Goal: Task Accomplishment & Management: Manage account settings

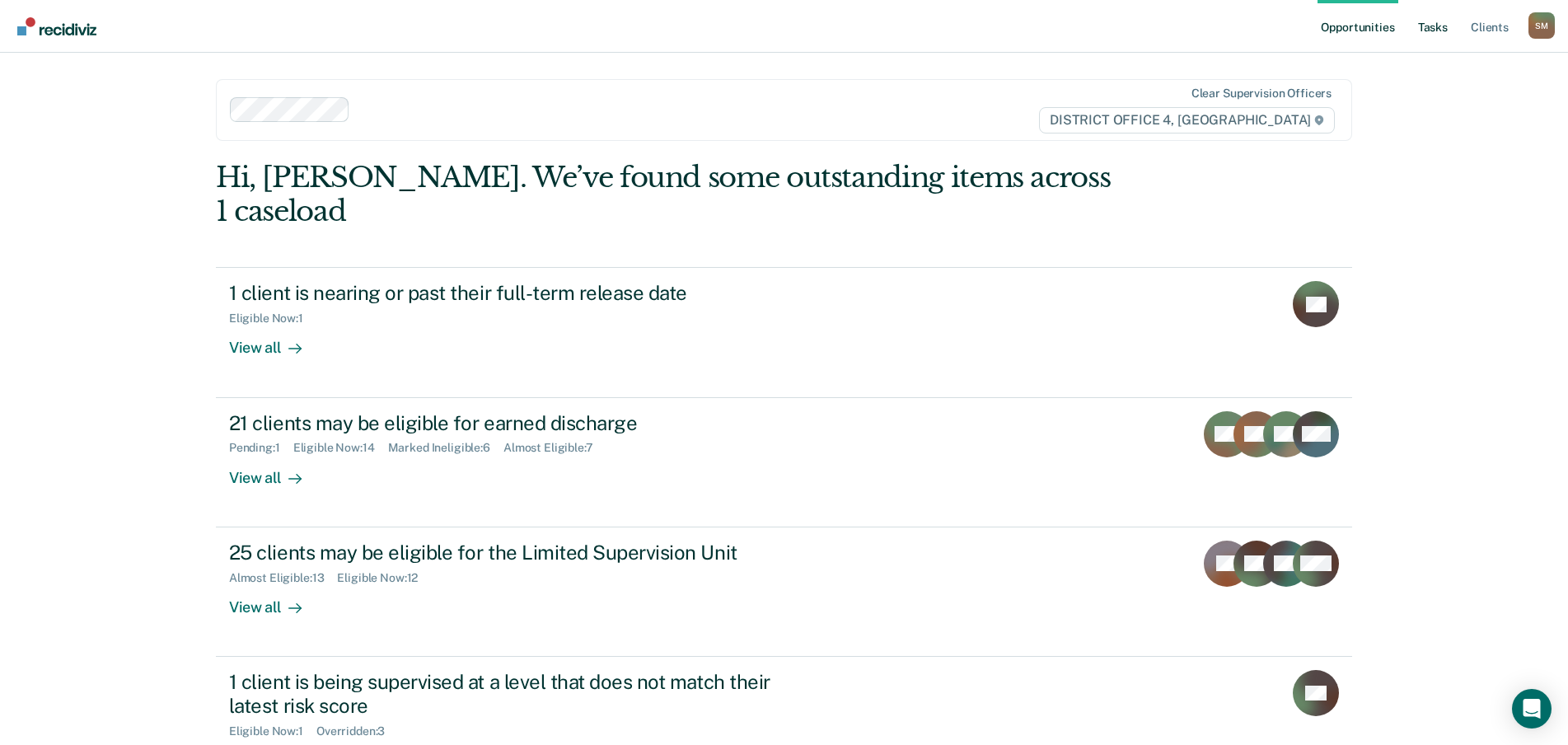
click at [1436, 26] on link "Tasks" at bounding box center [1432, 26] width 36 height 52
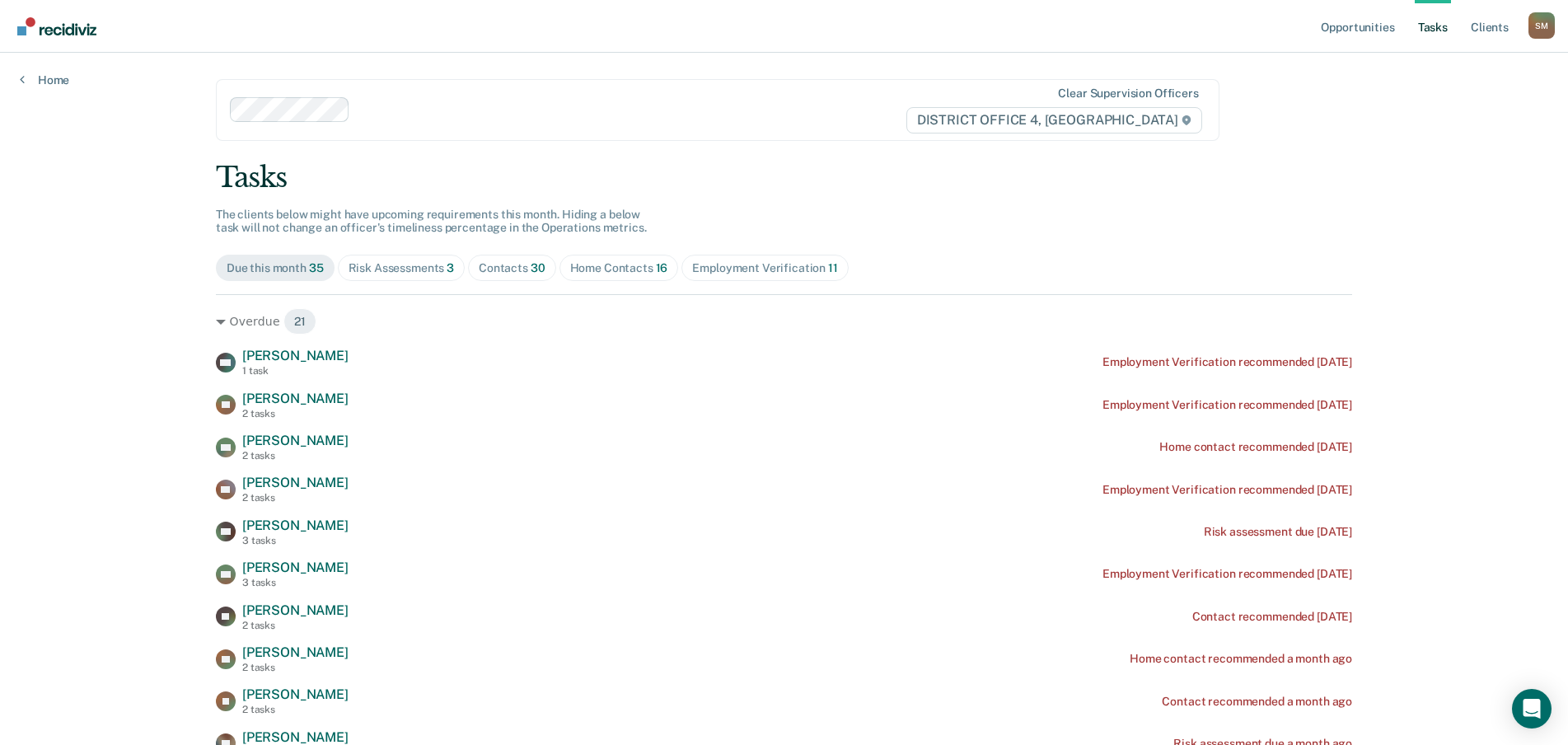
click at [516, 270] on div "Contacts 30" at bounding box center [512, 268] width 67 height 14
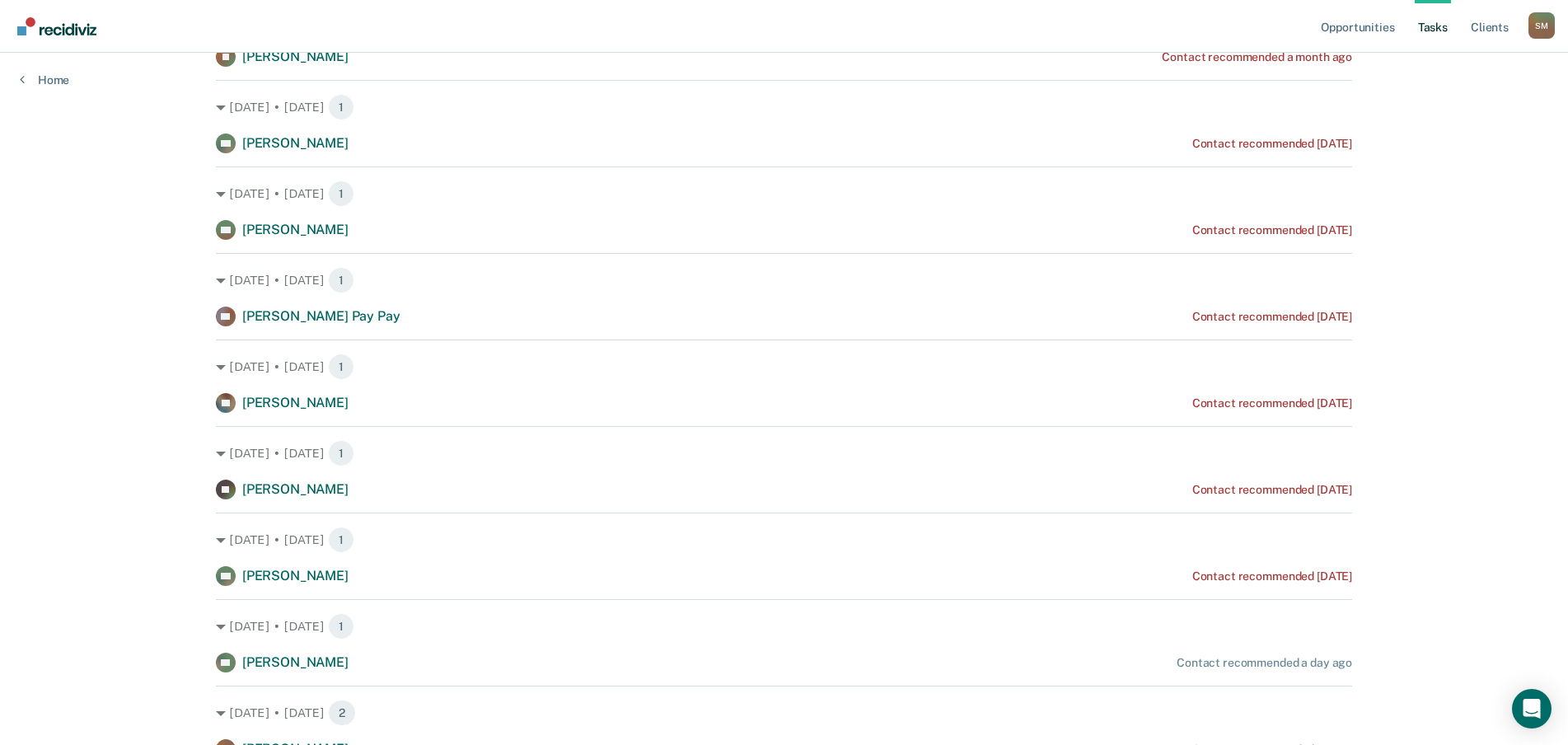
scroll to position [330, 0]
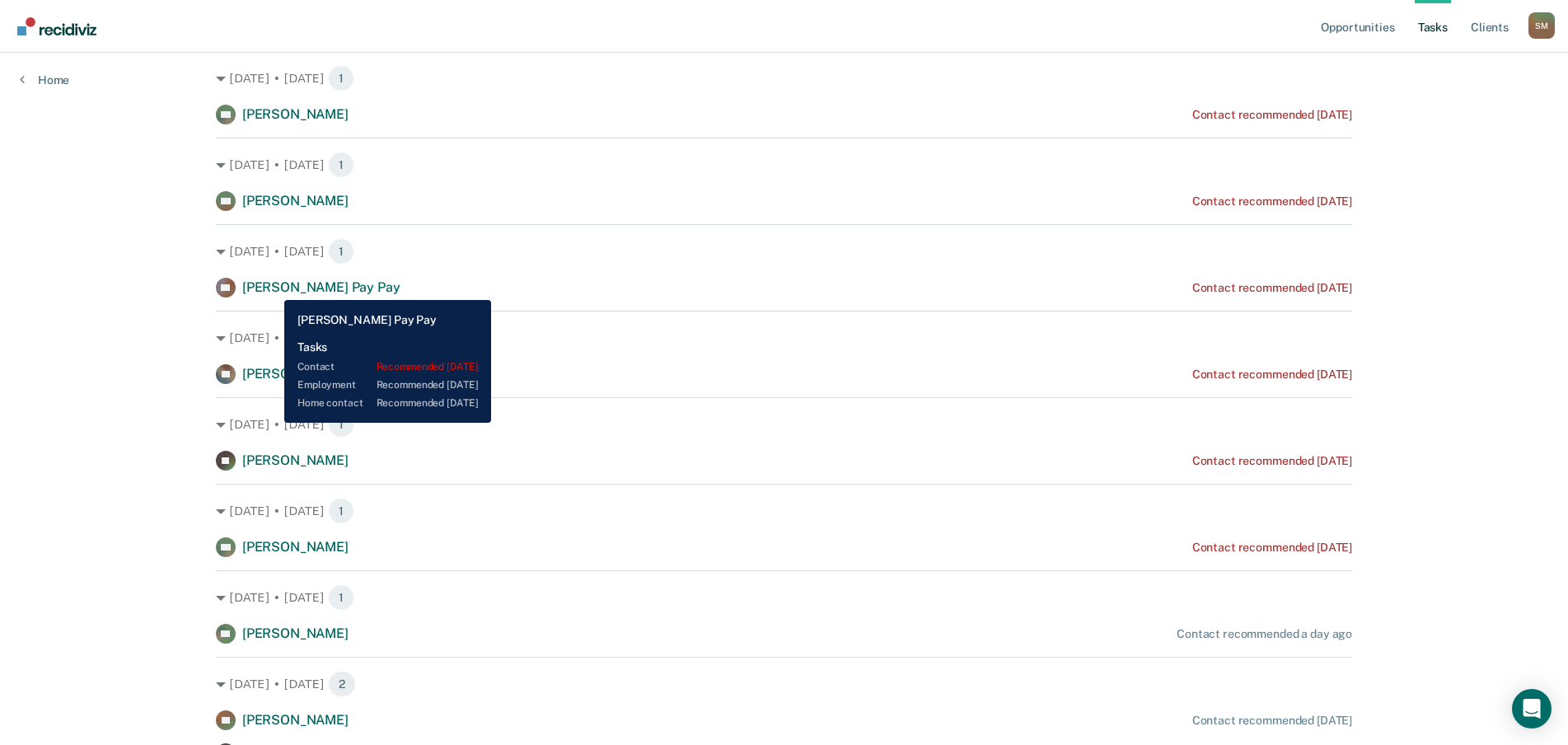
click at [272, 287] on span "[PERSON_NAME] Pay Pay" at bounding box center [321, 287] width 158 height 16
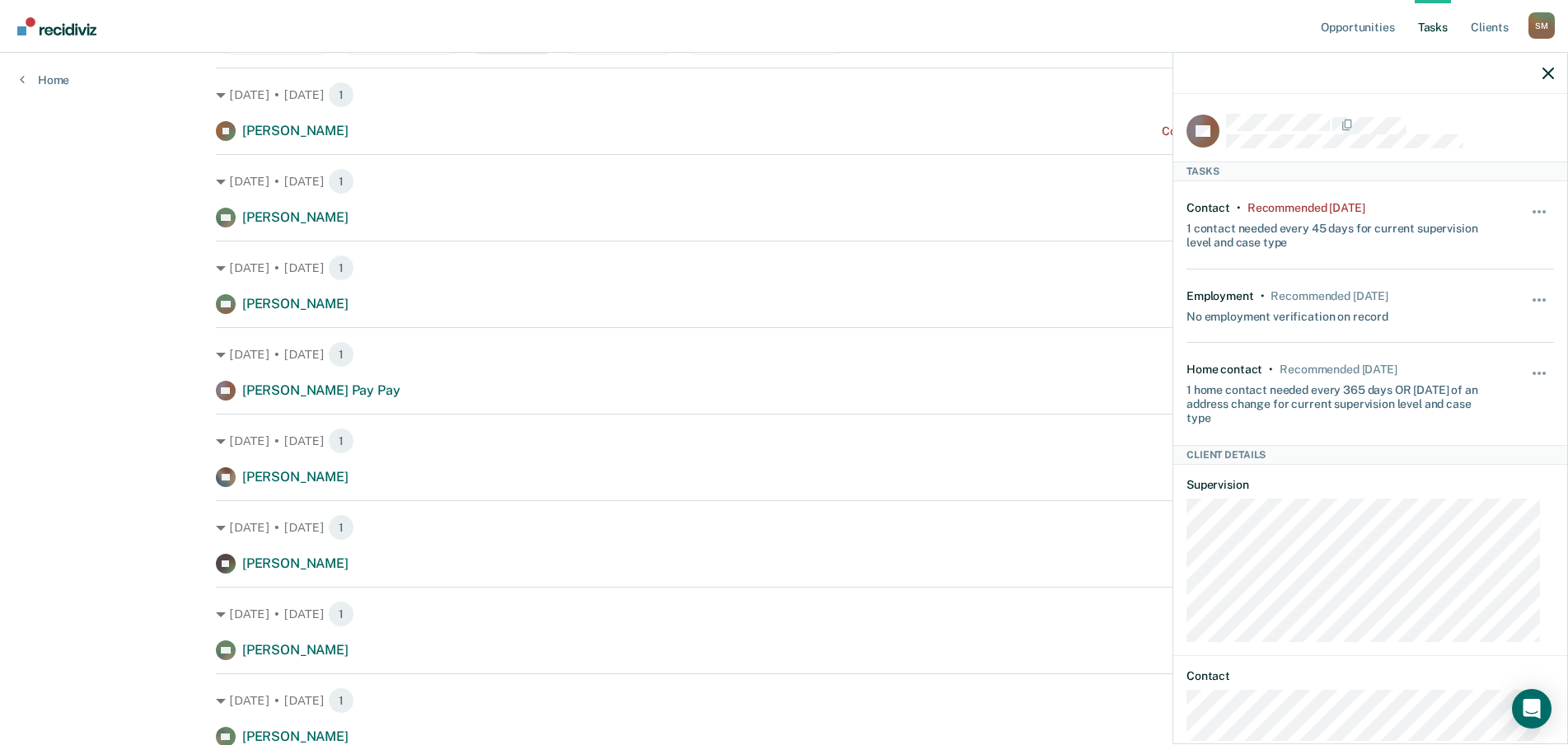
scroll to position [247, 0]
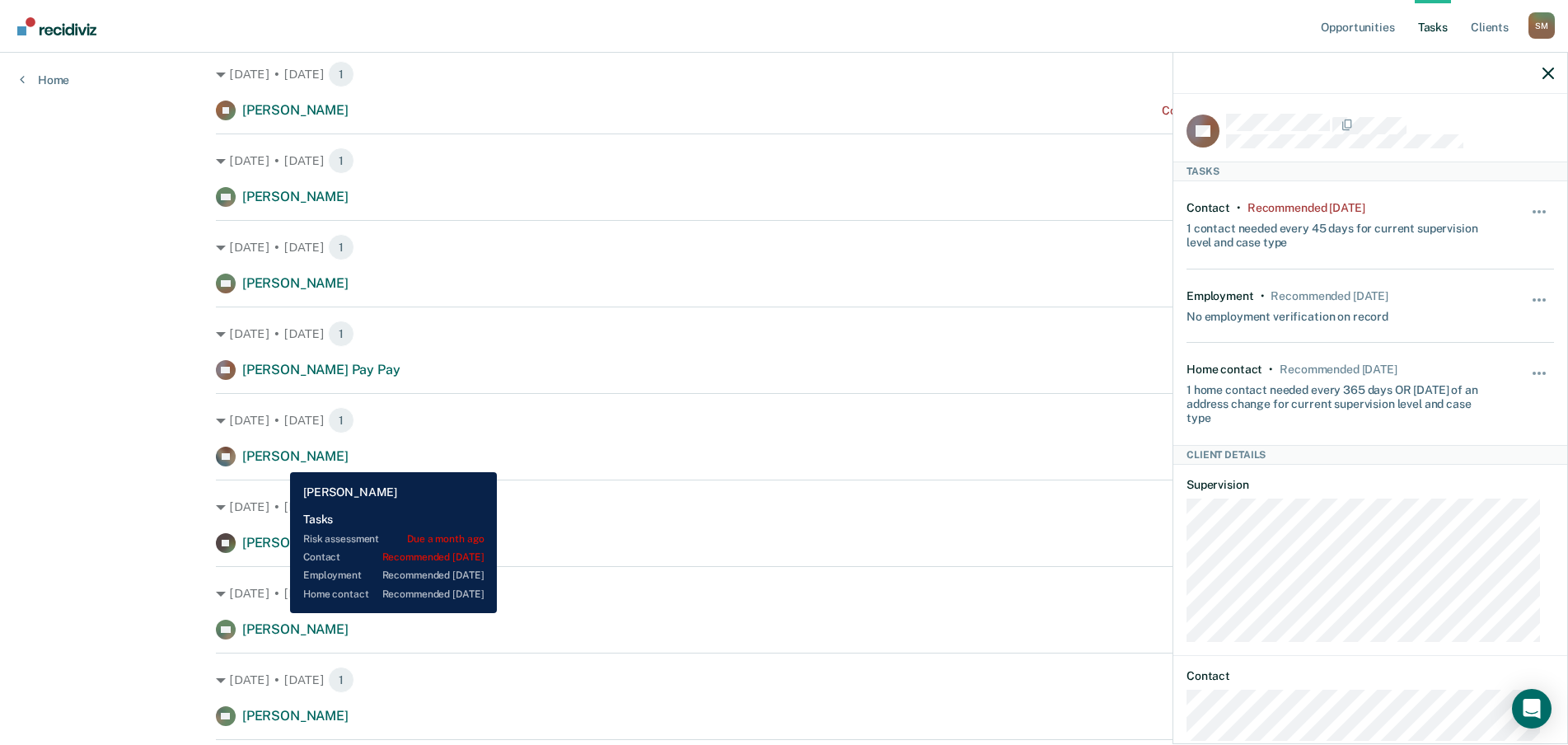
click at [277, 460] on span "[PERSON_NAME]" at bounding box center [296, 456] width 107 height 16
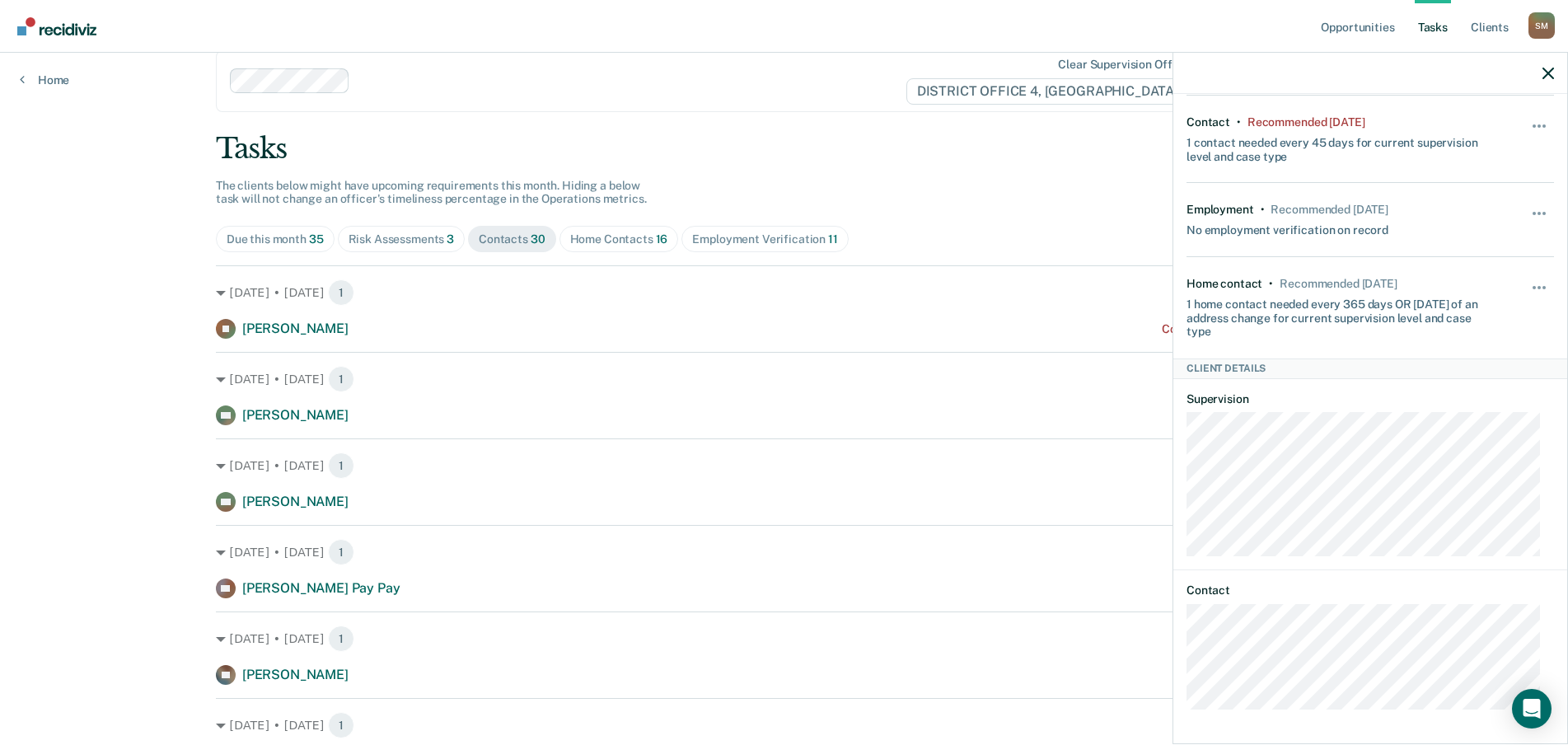
scroll to position [0, 0]
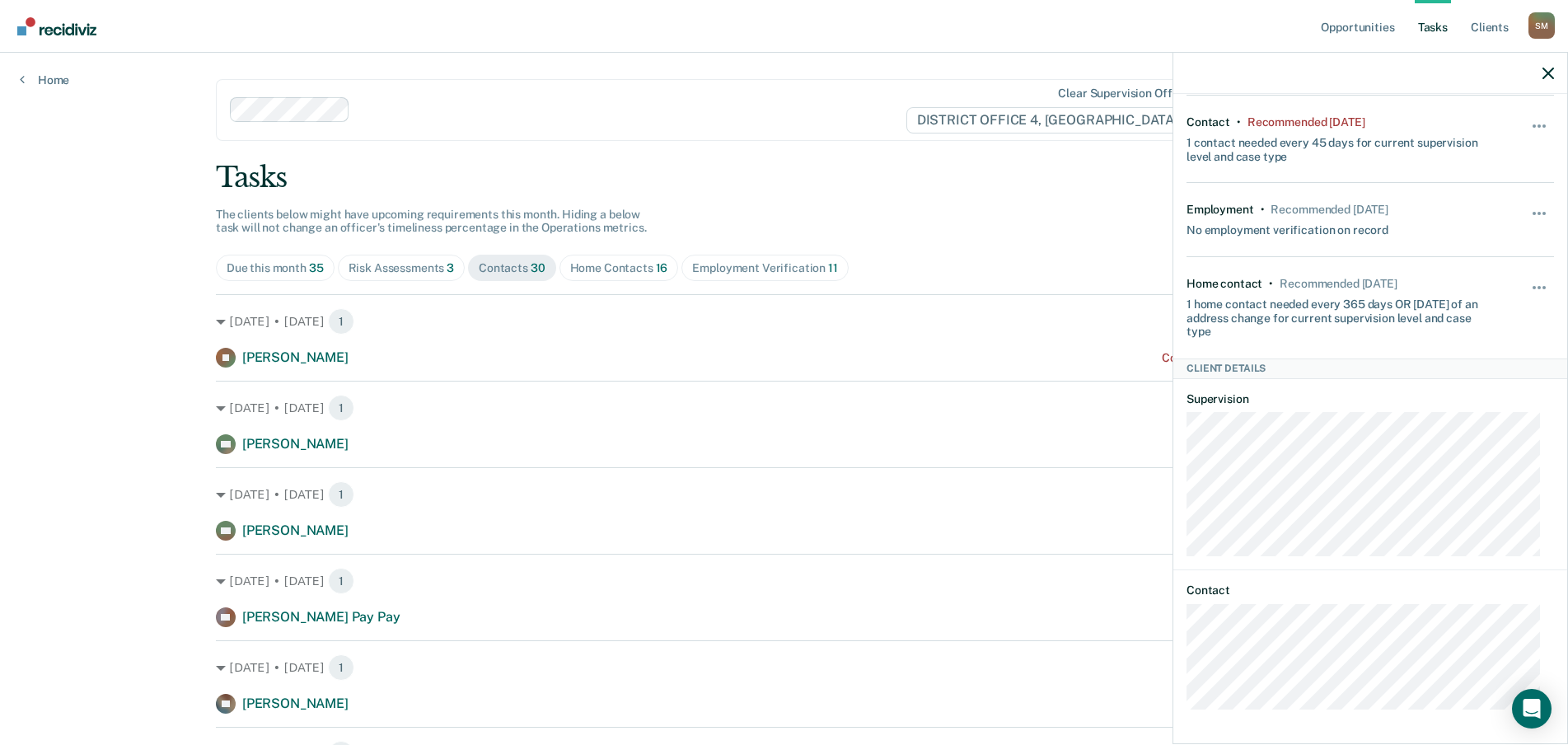
click at [1544, 78] on icon "button" at bounding box center [1548, 74] width 12 height 12
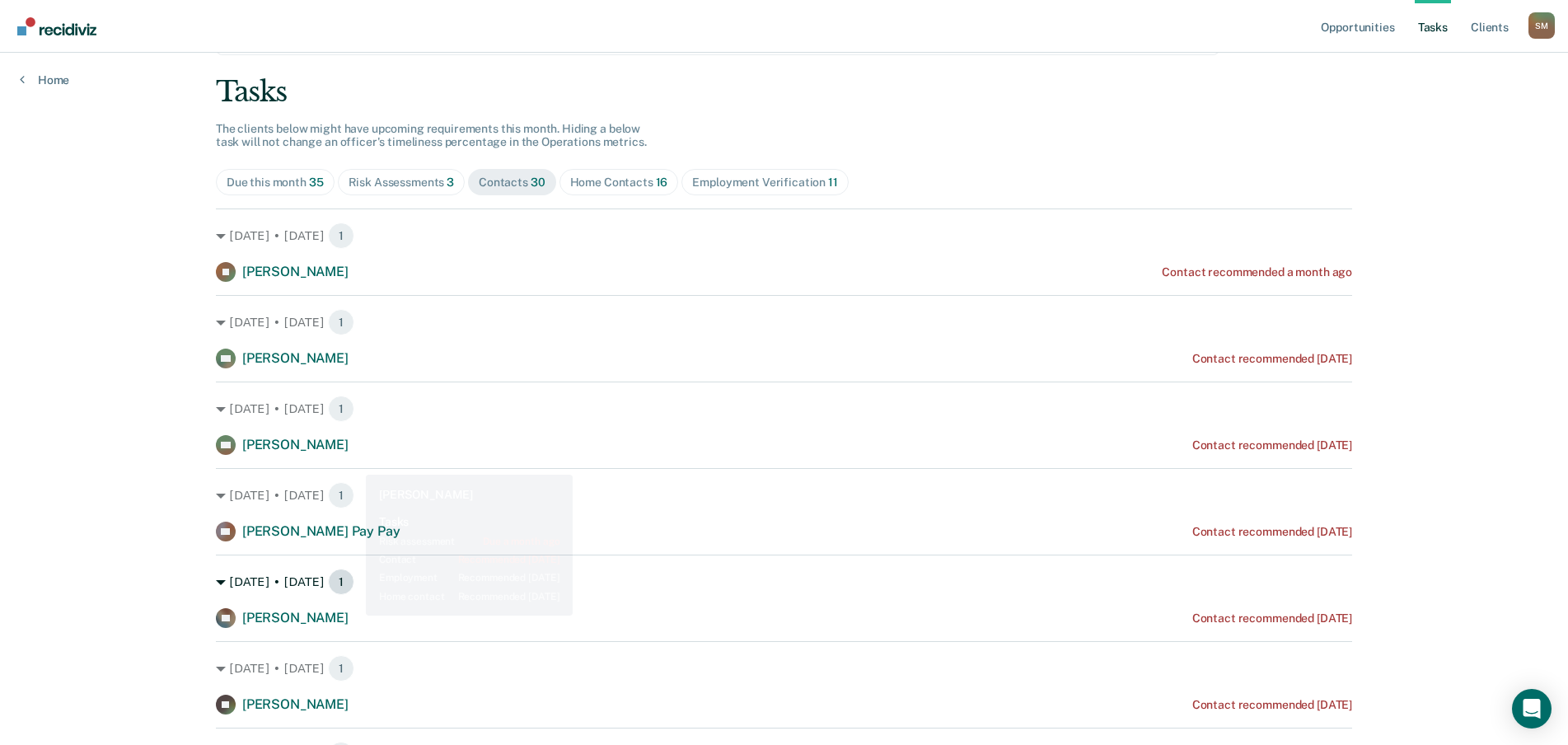
scroll to position [247, 0]
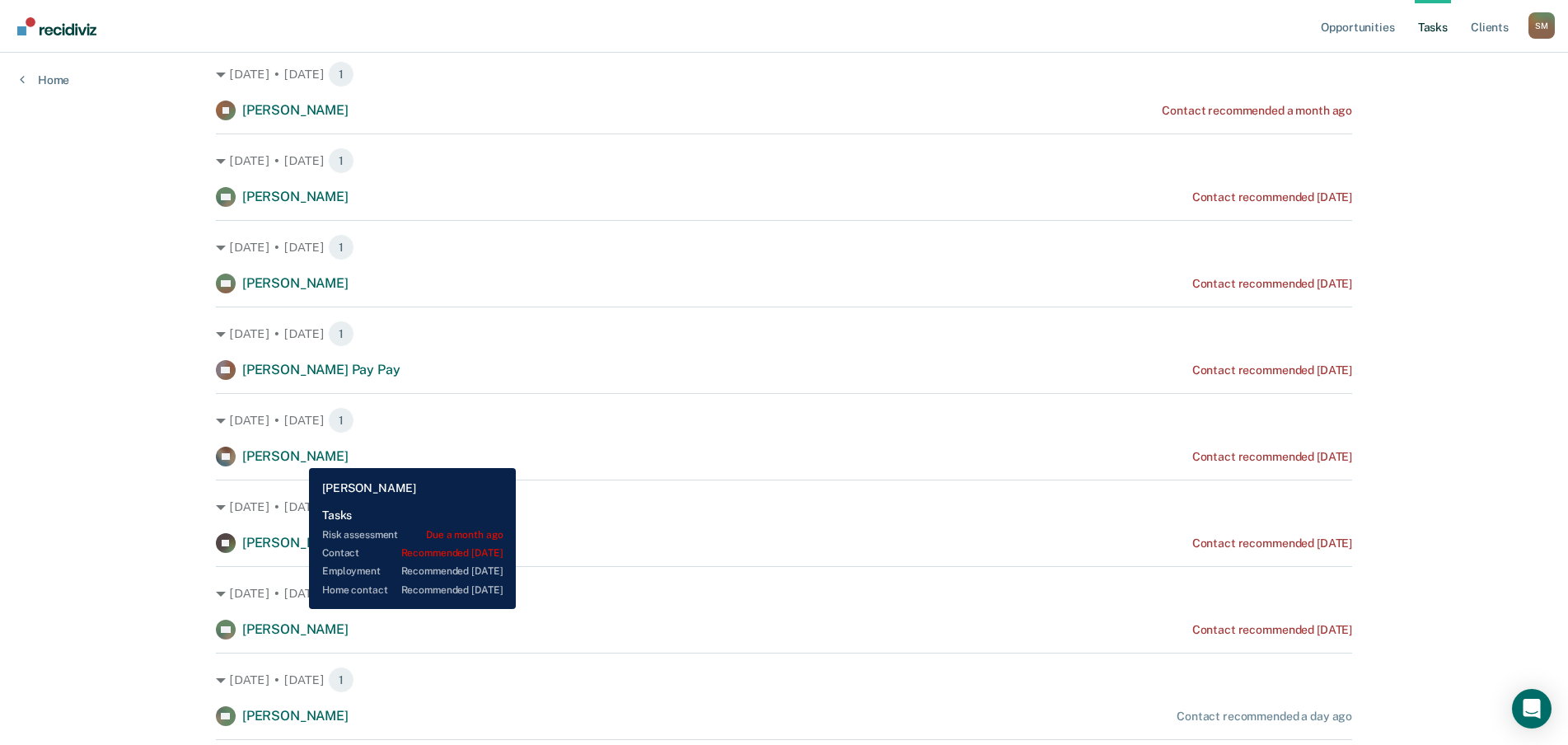
click at [297, 456] on span "[PERSON_NAME]" at bounding box center [296, 456] width 107 height 16
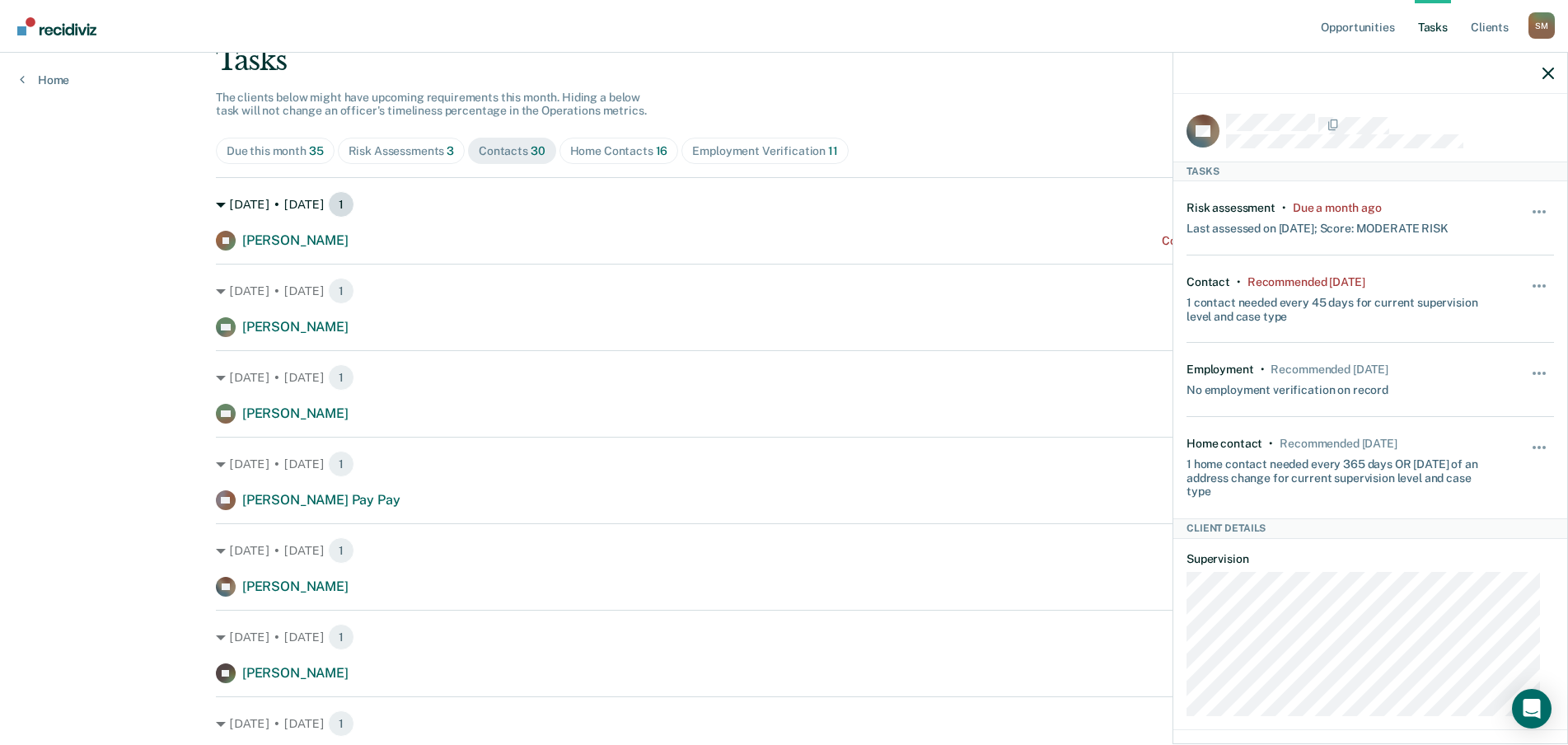
scroll to position [0, 0]
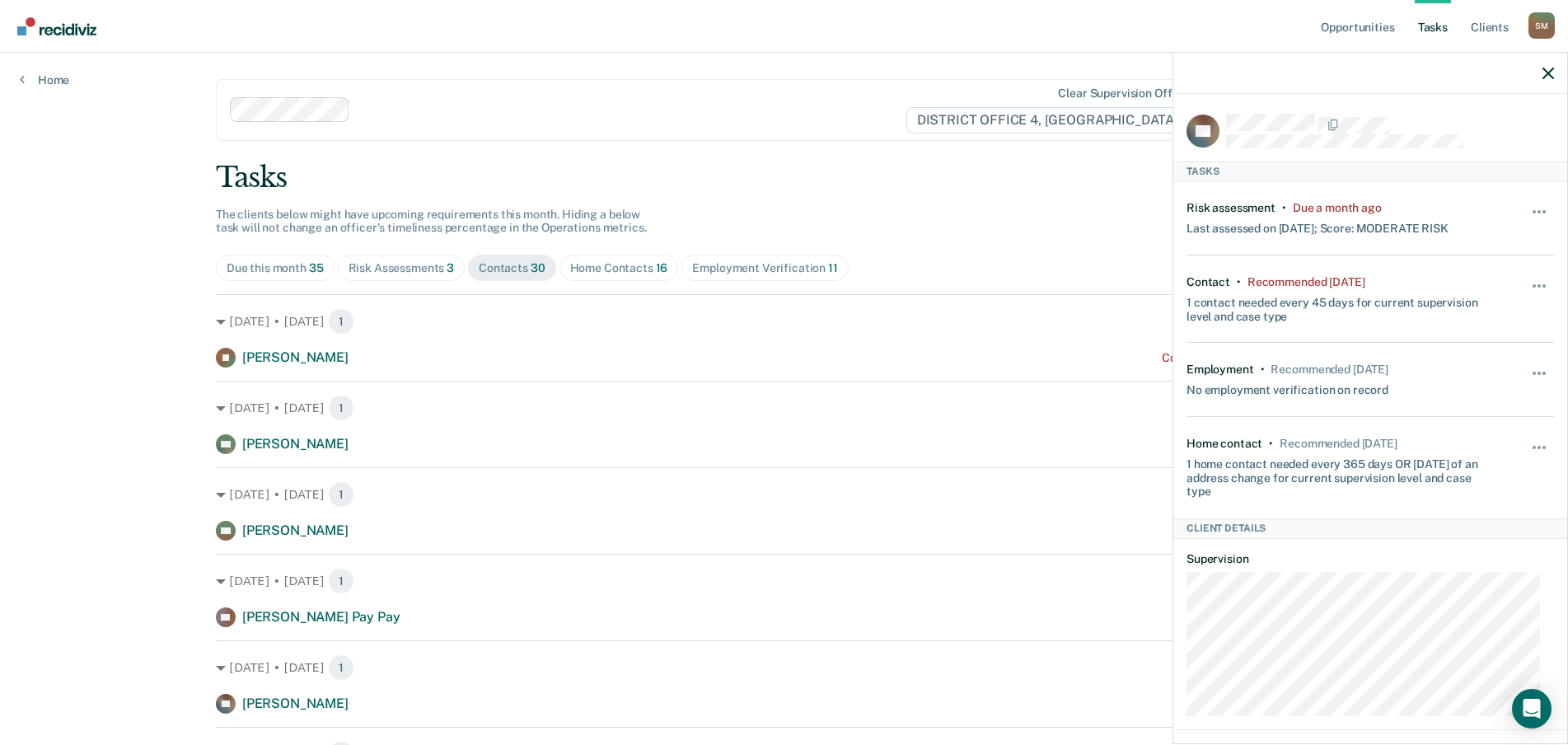
click at [603, 272] on div "Home Contacts 16" at bounding box center [619, 268] width 98 height 14
click at [1546, 73] on icon "button" at bounding box center [1548, 74] width 12 height 12
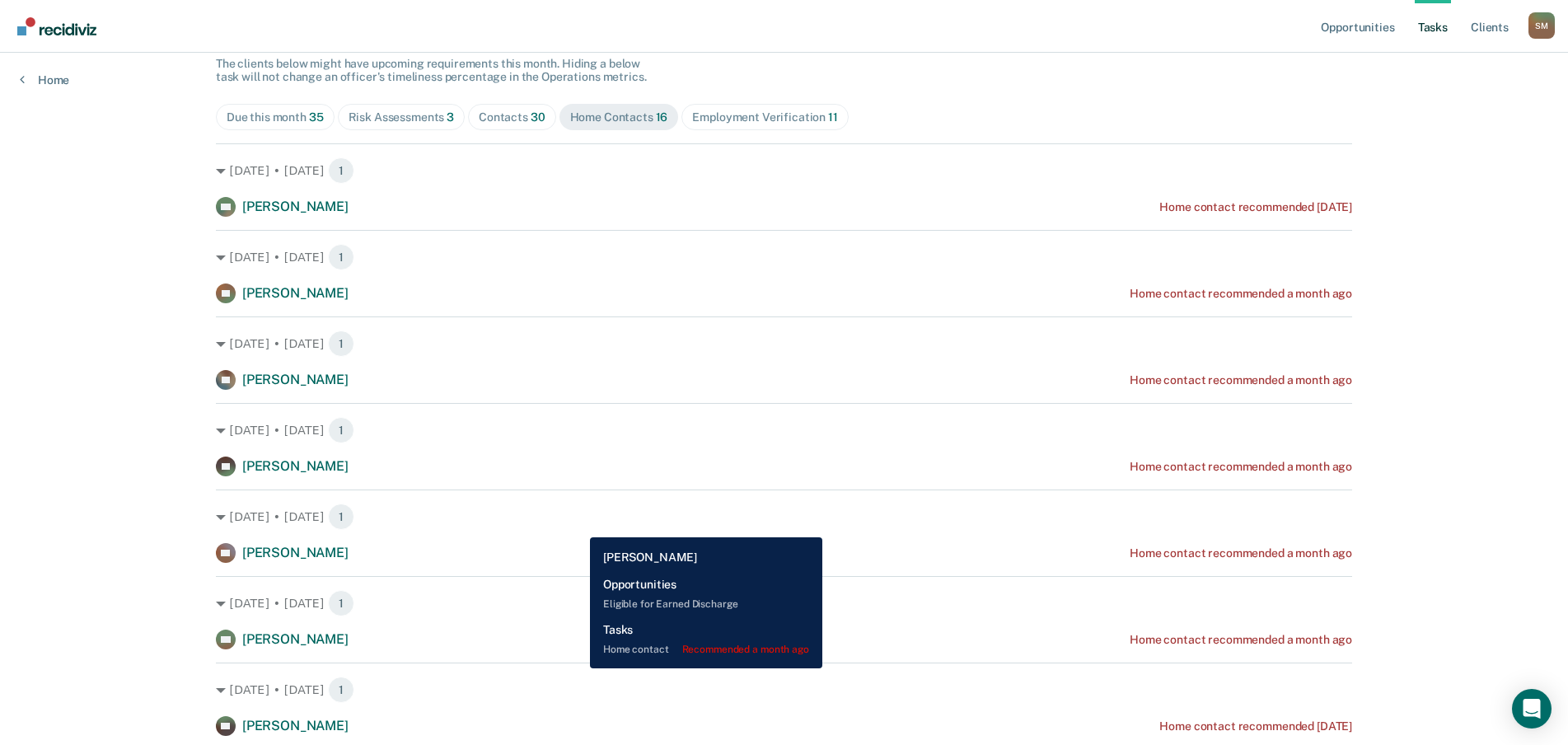
scroll to position [165, 0]
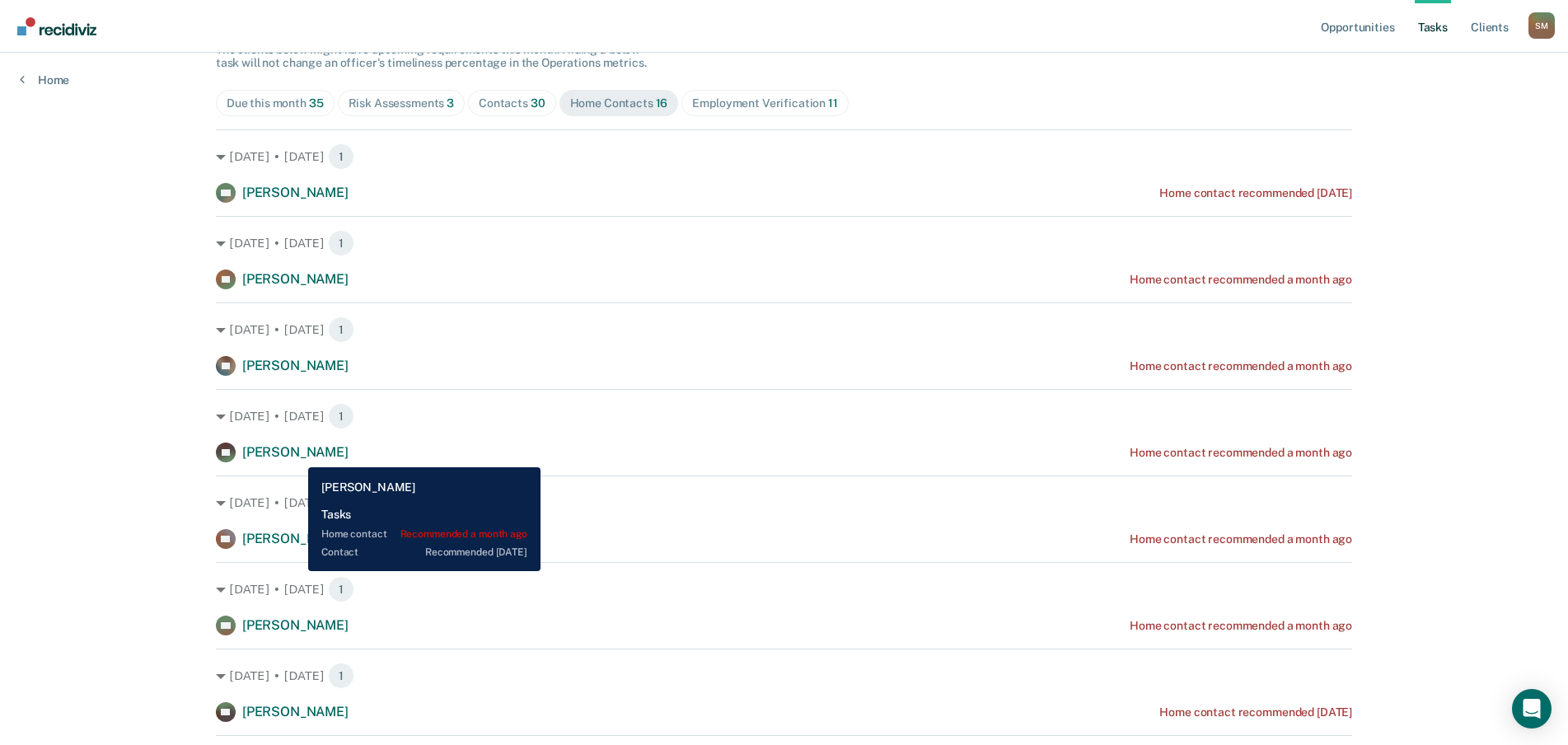
click at [296, 455] on span "[PERSON_NAME]" at bounding box center [296, 452] width 107 height 16
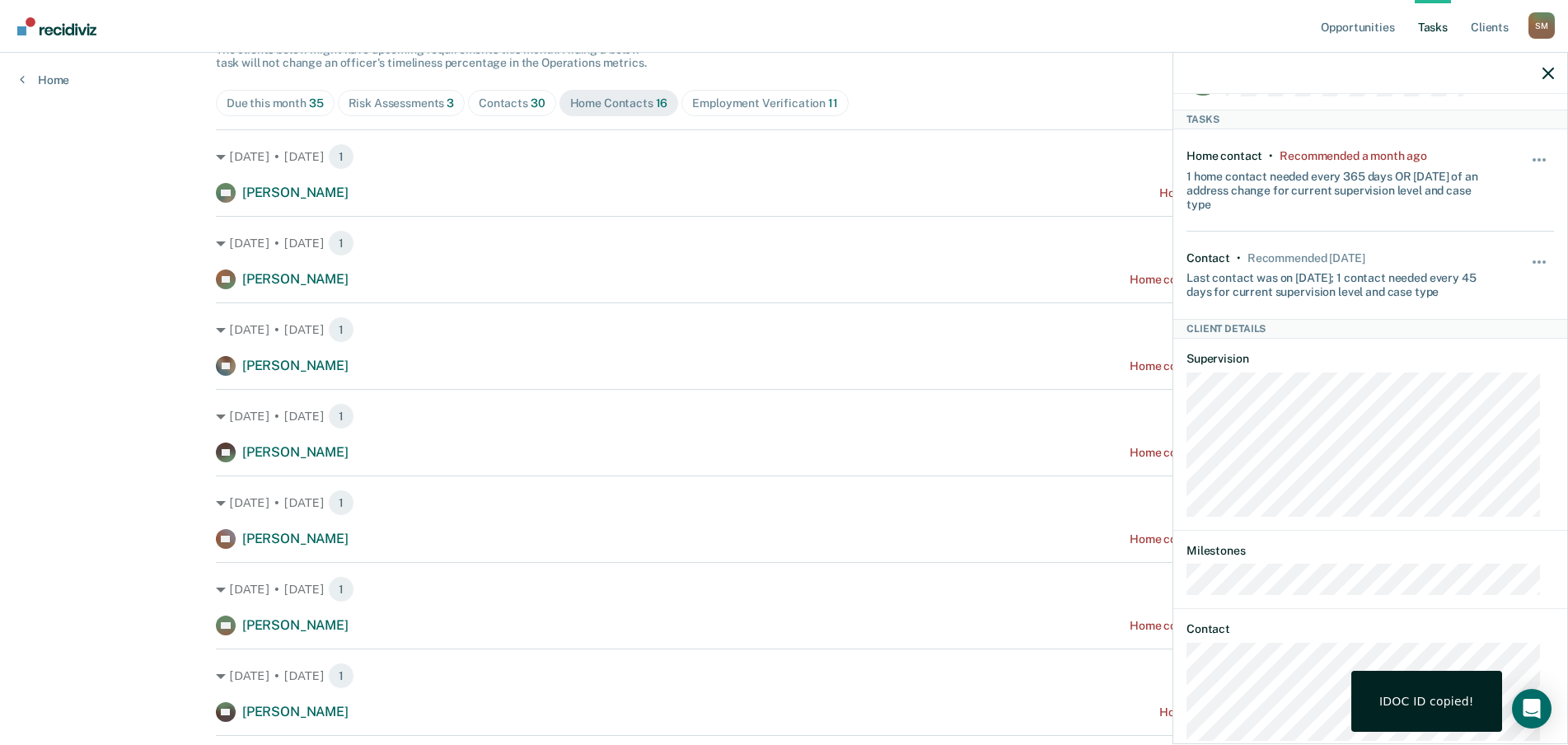
scroll to position [90, 0]
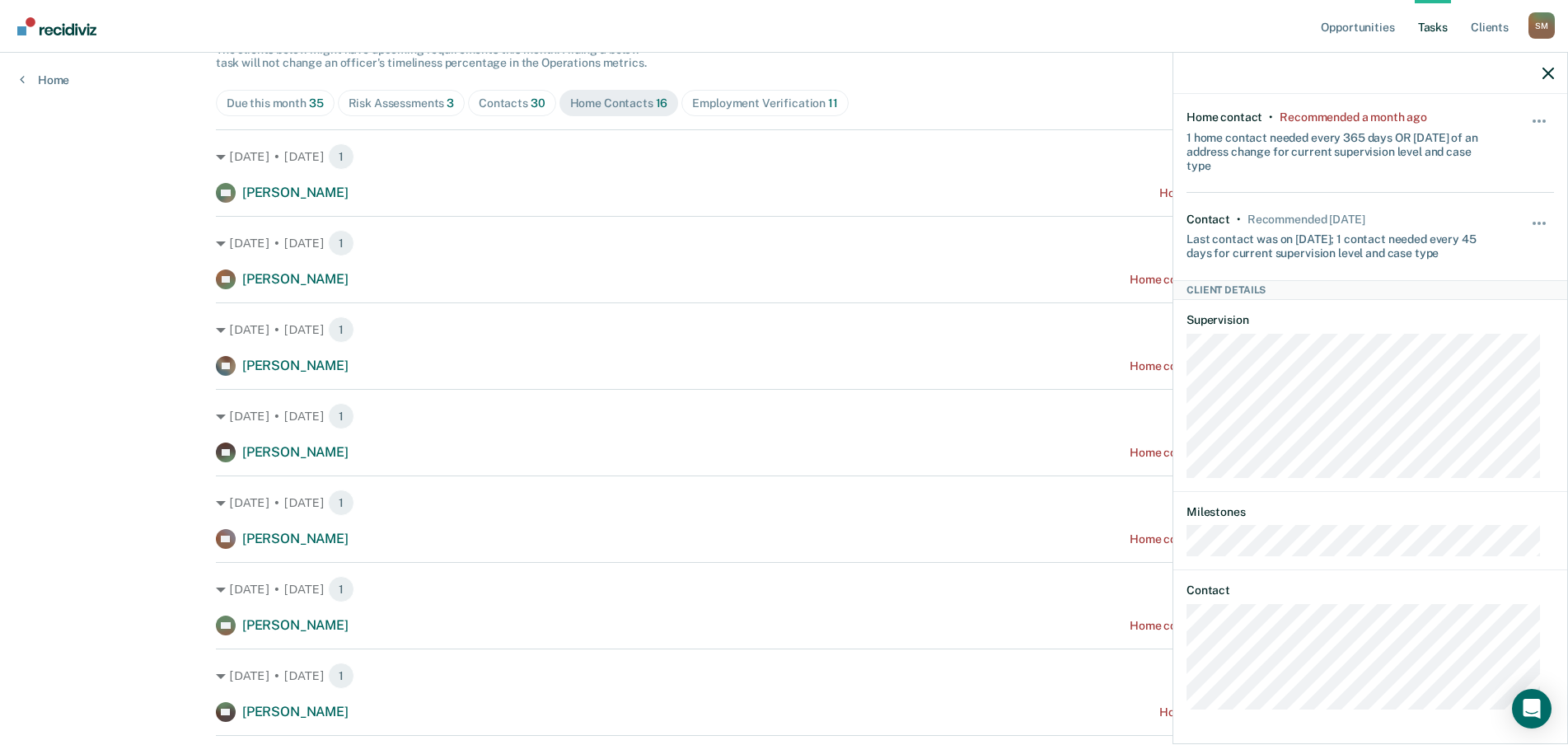
click at [1174, 666] on div "EB Tasks Home contact • Recommended a month ago 1 home contact needed every 365…" at bounding box center [1370, 417] width 394 height 647
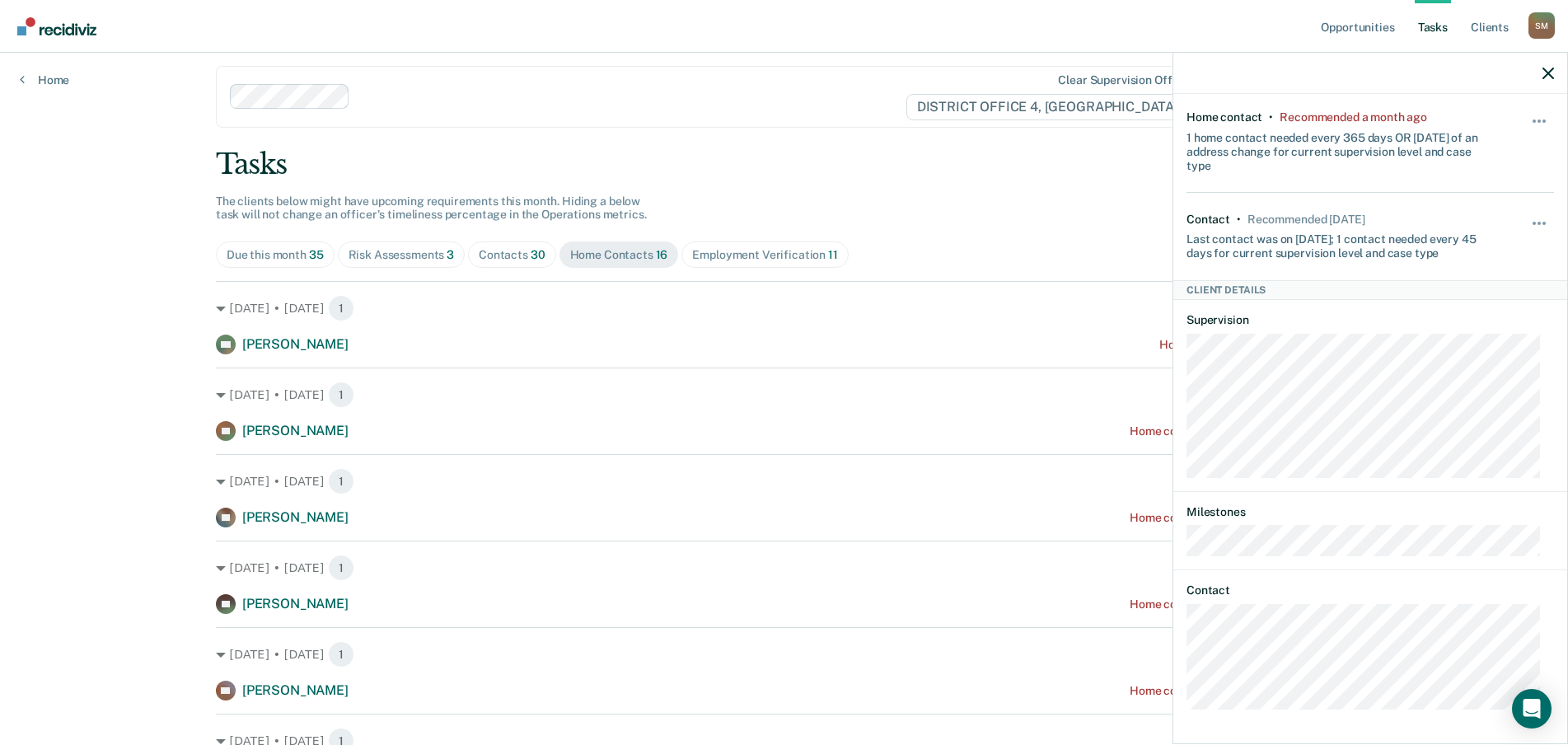
scroll to position [0, 0]
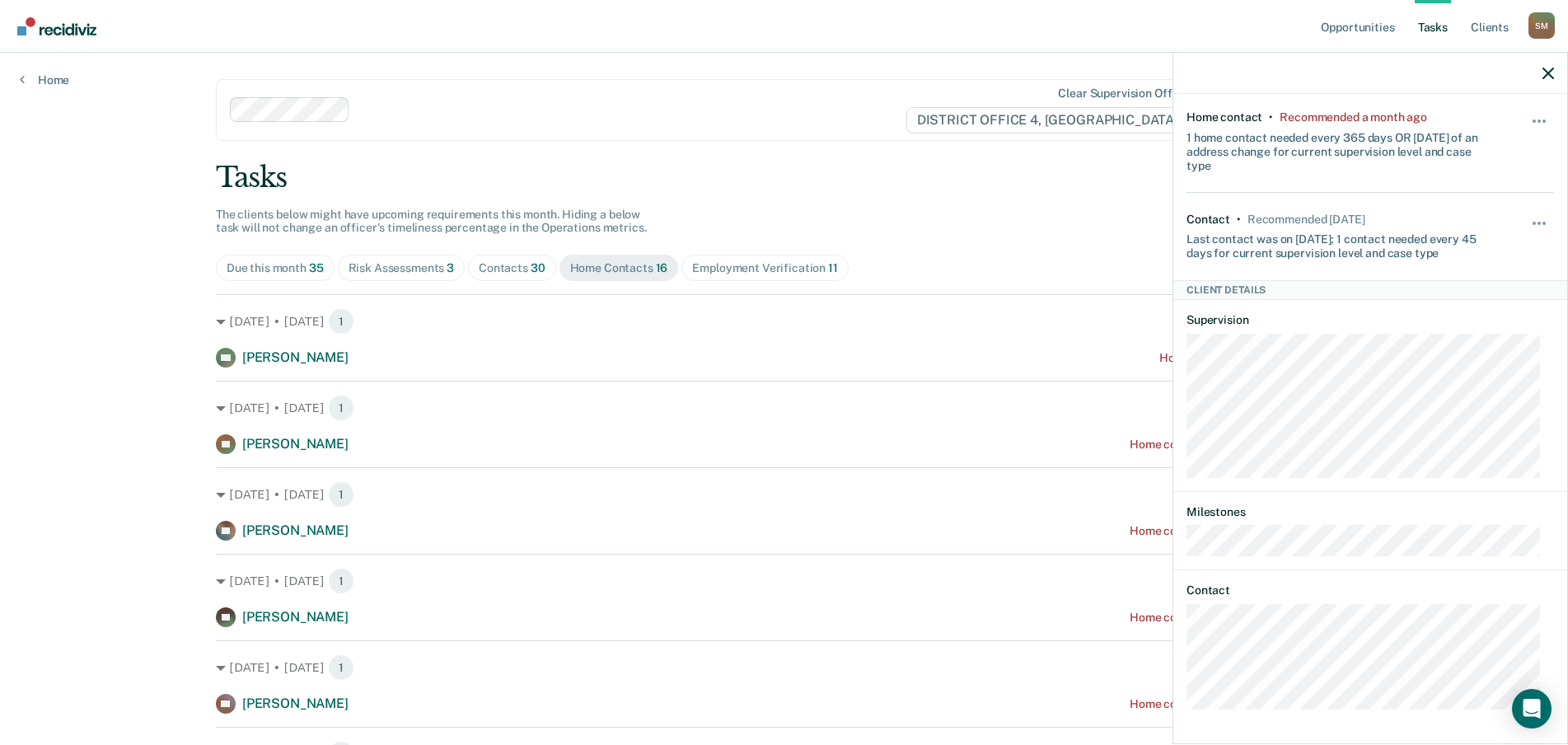
click at [493, 266] on div "Contacts 30" at bounding box center [512, 268] width 67 height 14
click at [589, 271] on div "Home Contacts 16" at bounding box center [619, 268] width 98 height 14
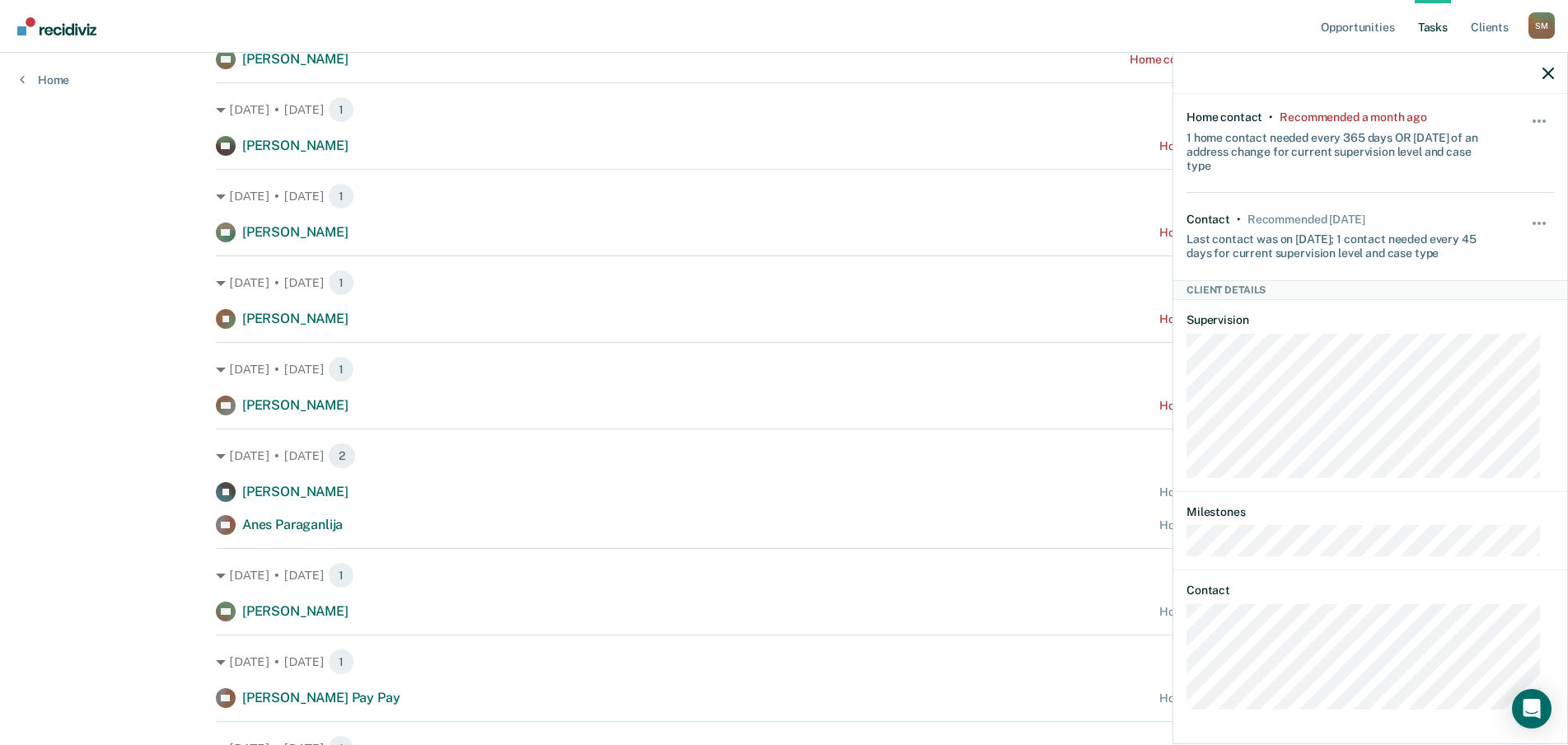
scroll to position [742, 0]
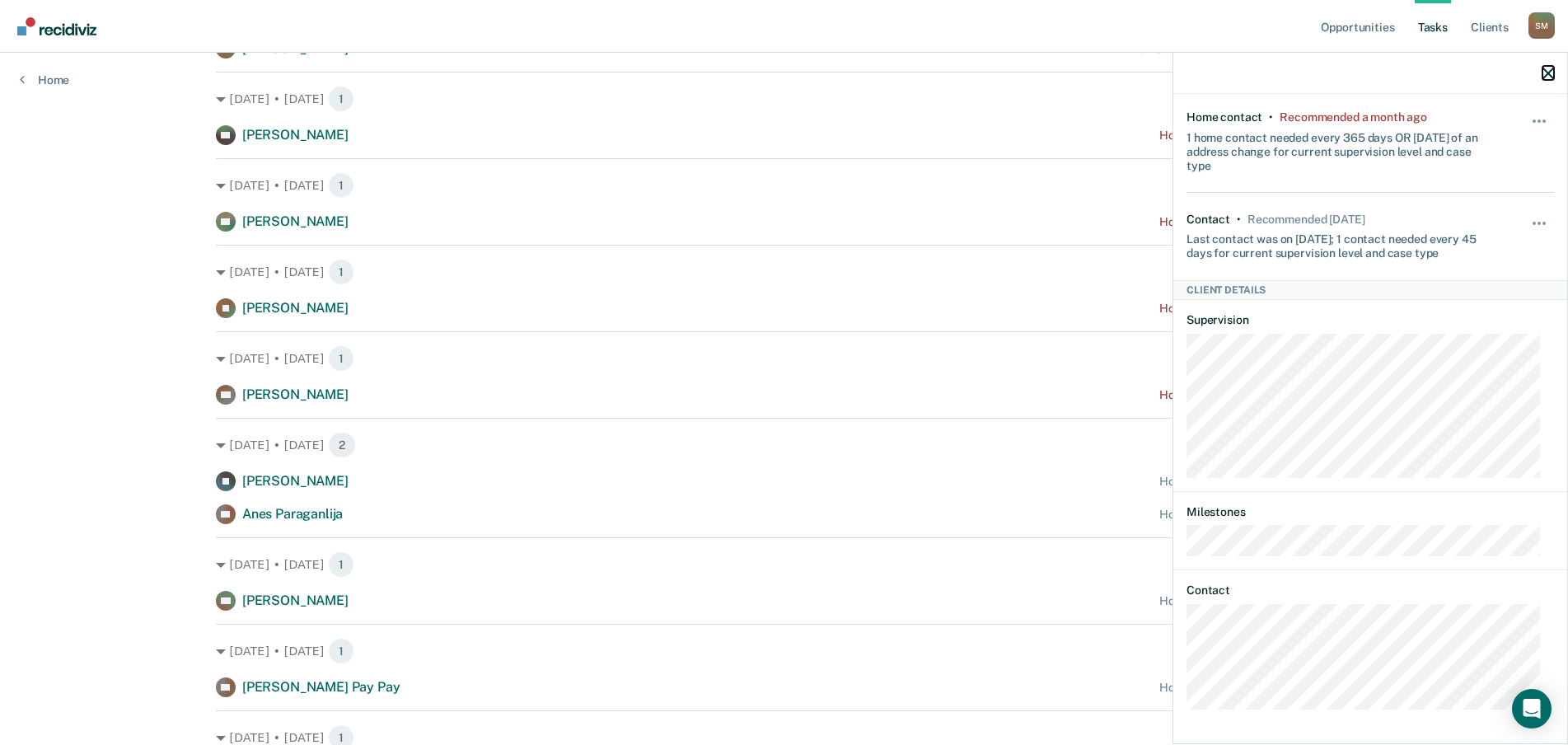
click at [1545, 73] on icon "button" at bounding box center [1548, 74] width 12 height 12
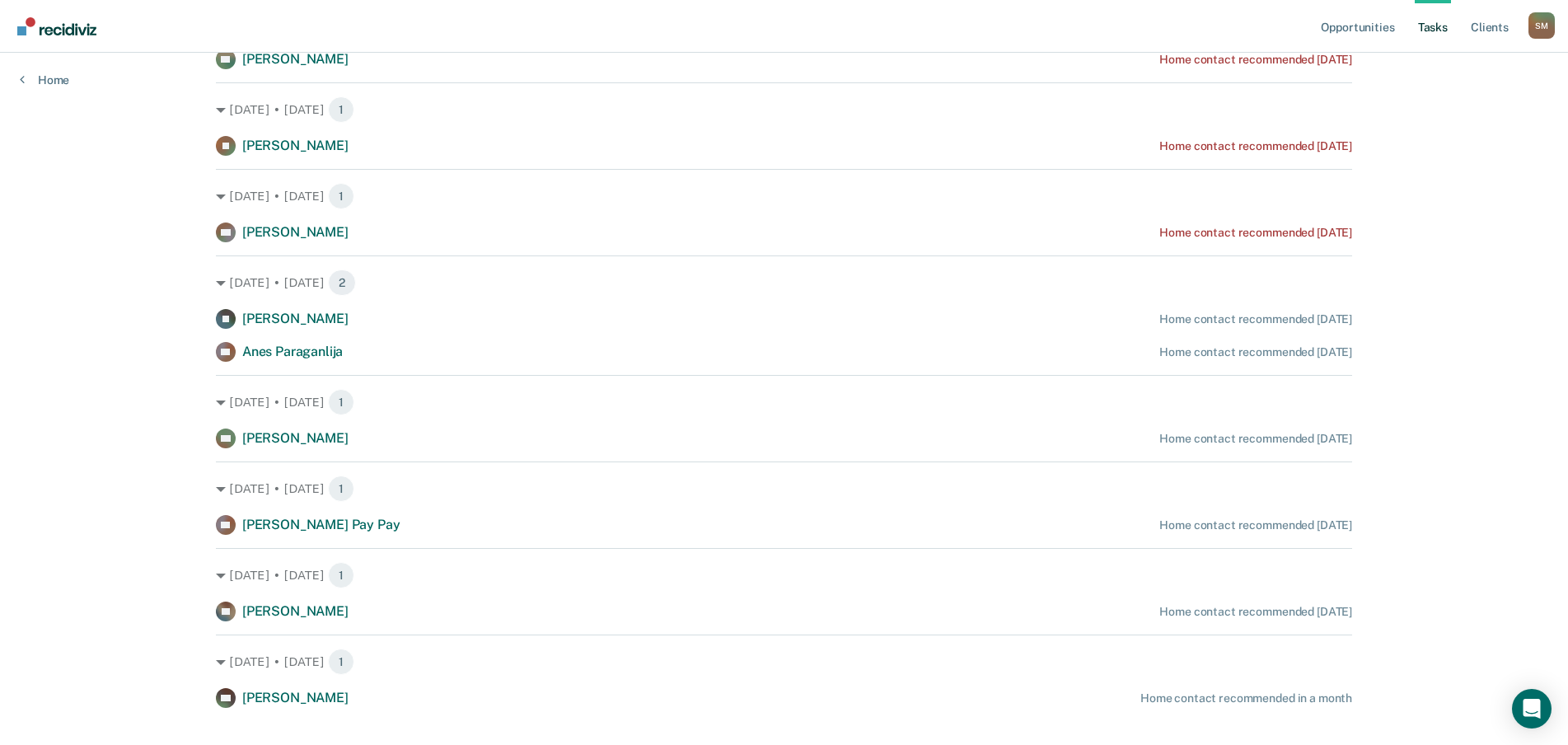
scroll to position [933, 0]
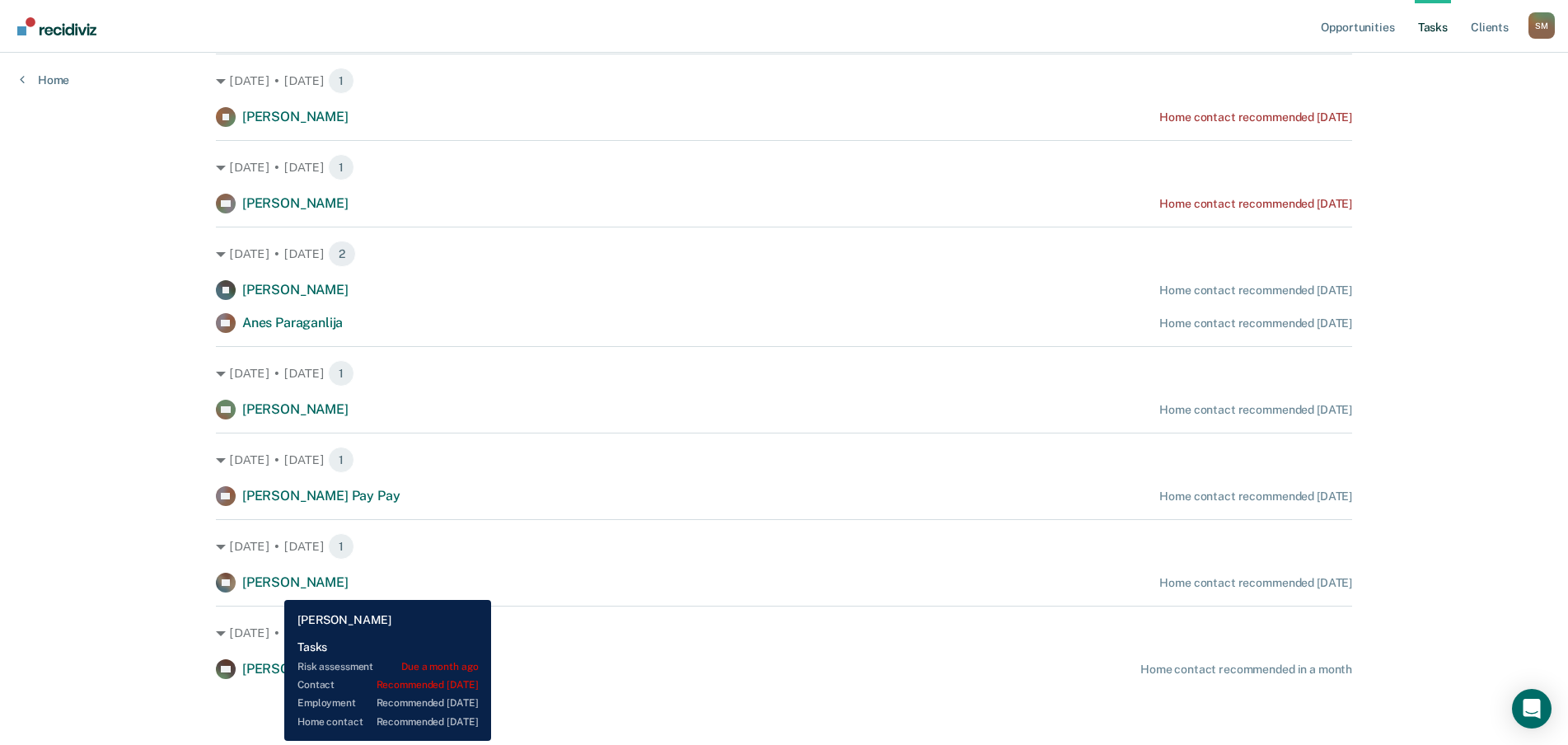
click at [272, 588] on span "[PERSON_NAME]" at bounding box center [296, 582] width 107 height 16
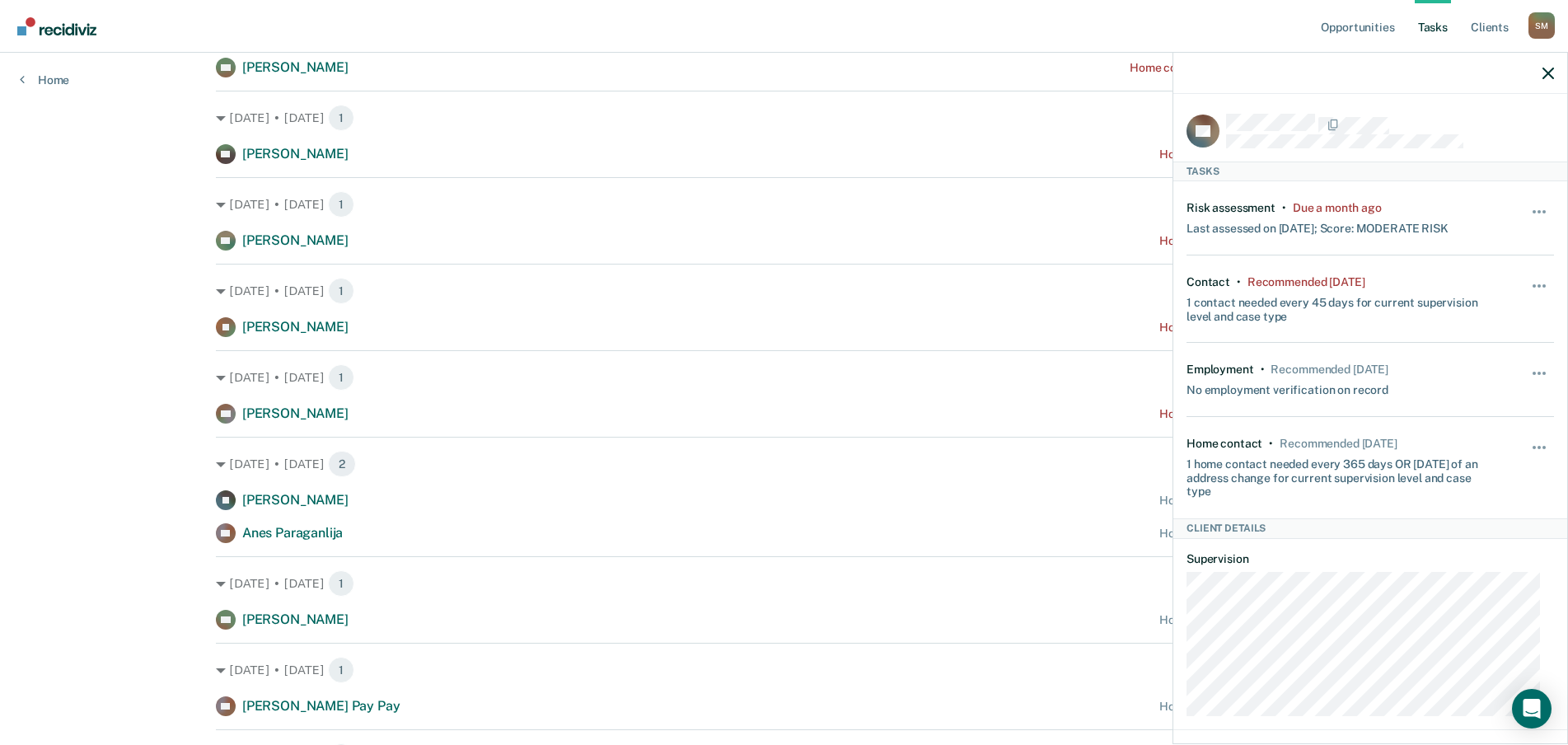
scroll to position [686, 0]
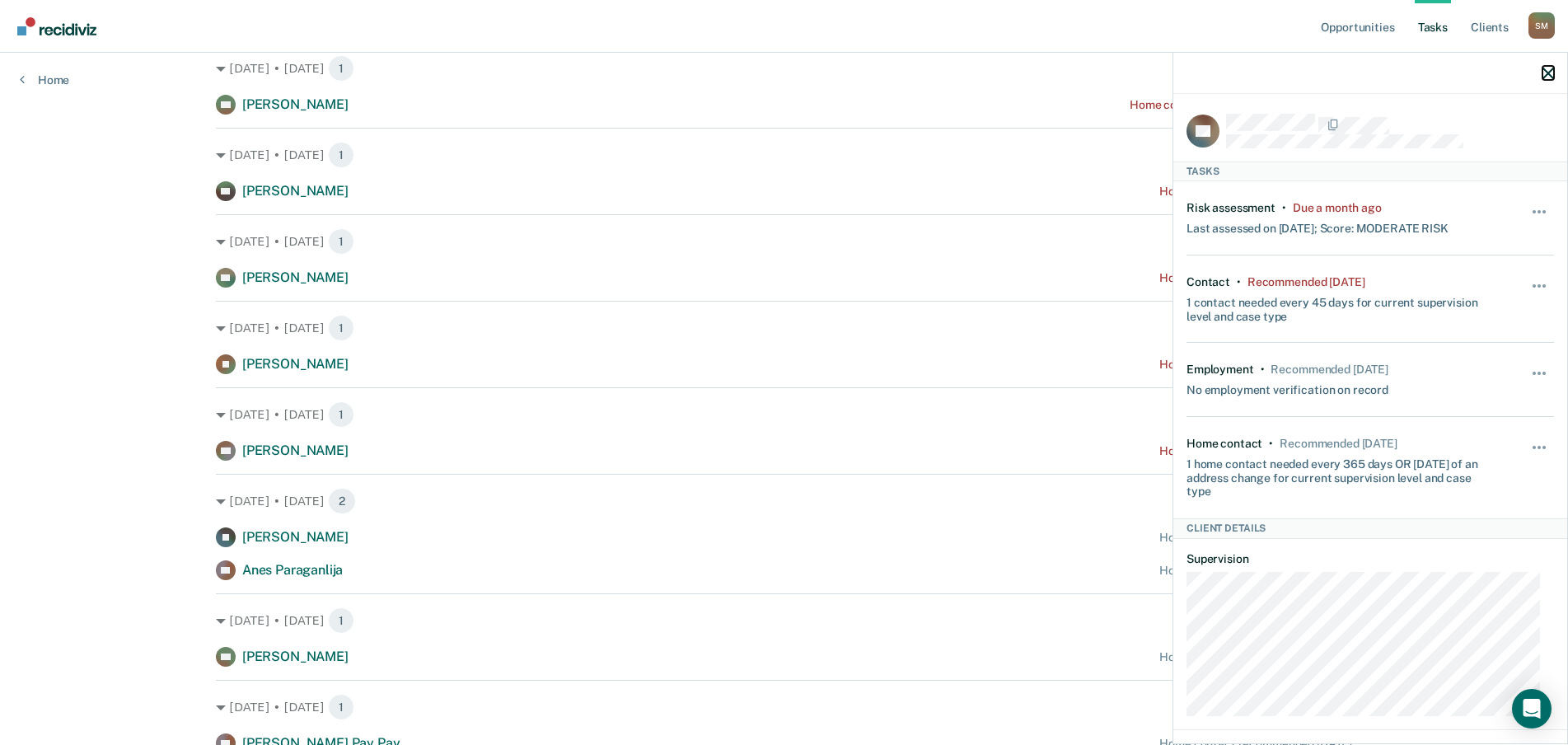
click at [1547, 75] on icon "button" at bounding box center [1548, 74] width 12 height 12
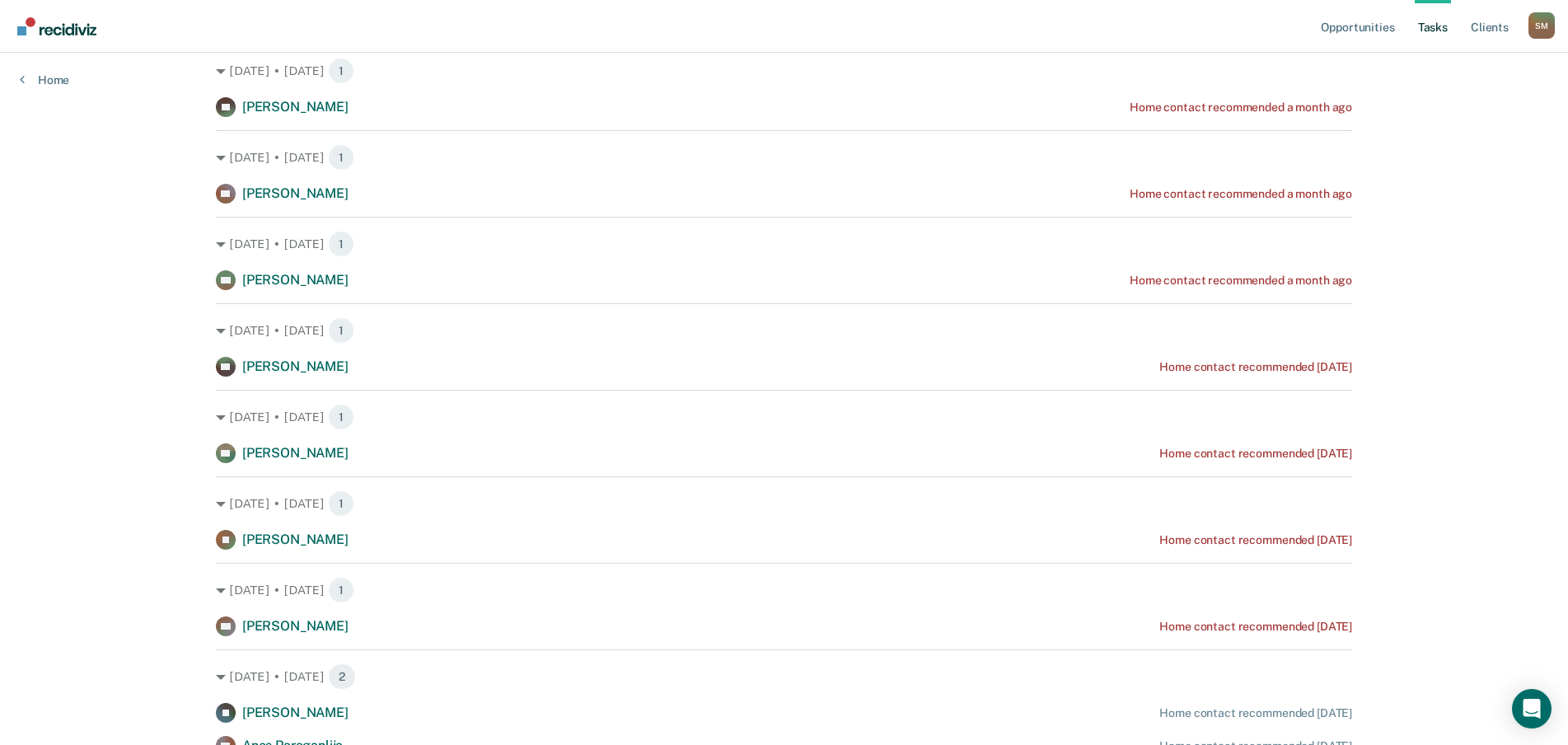
scroll to position [356, 0]
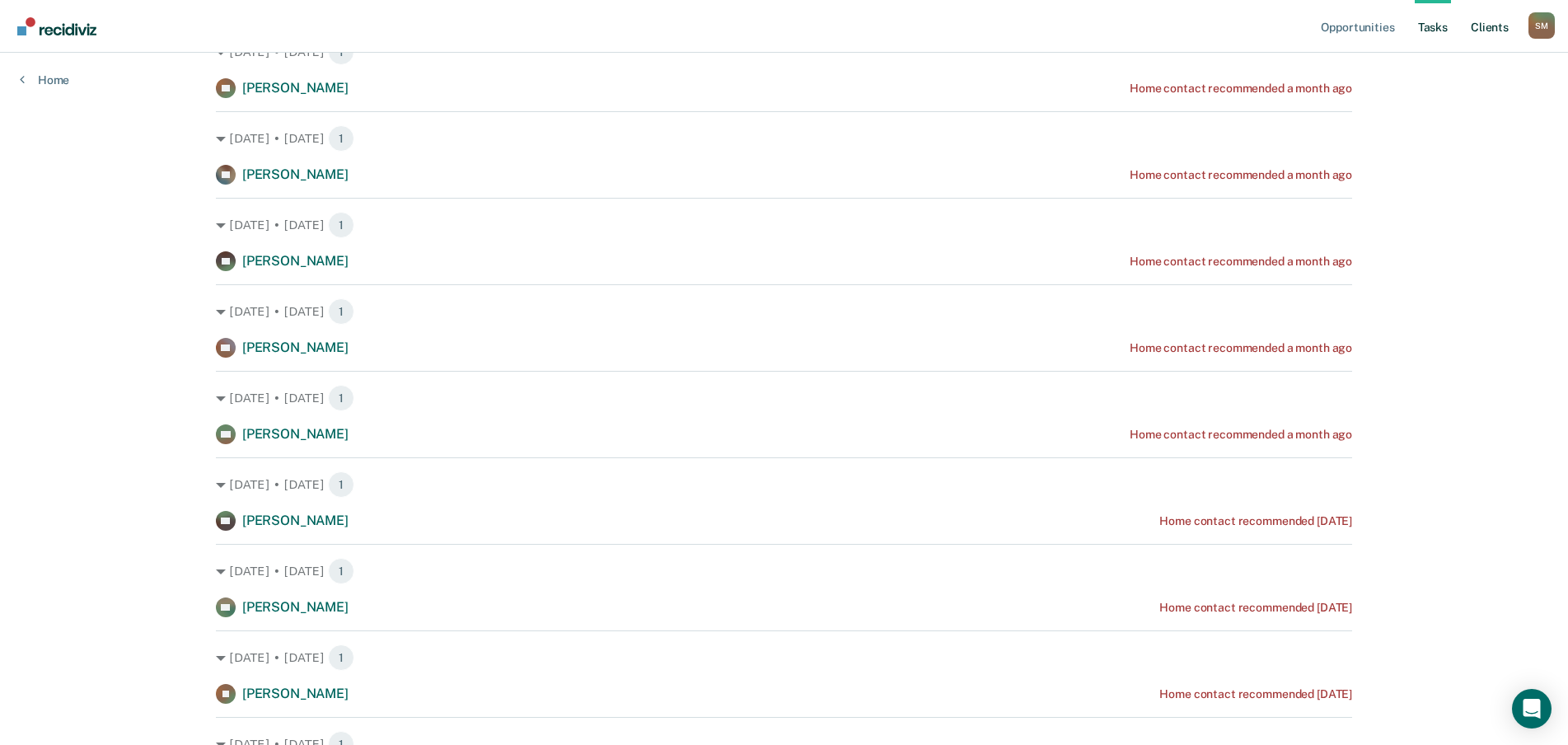
click at [1496, 29] on link "Client s" at bounding box center [1489, 26] width 45 height 52
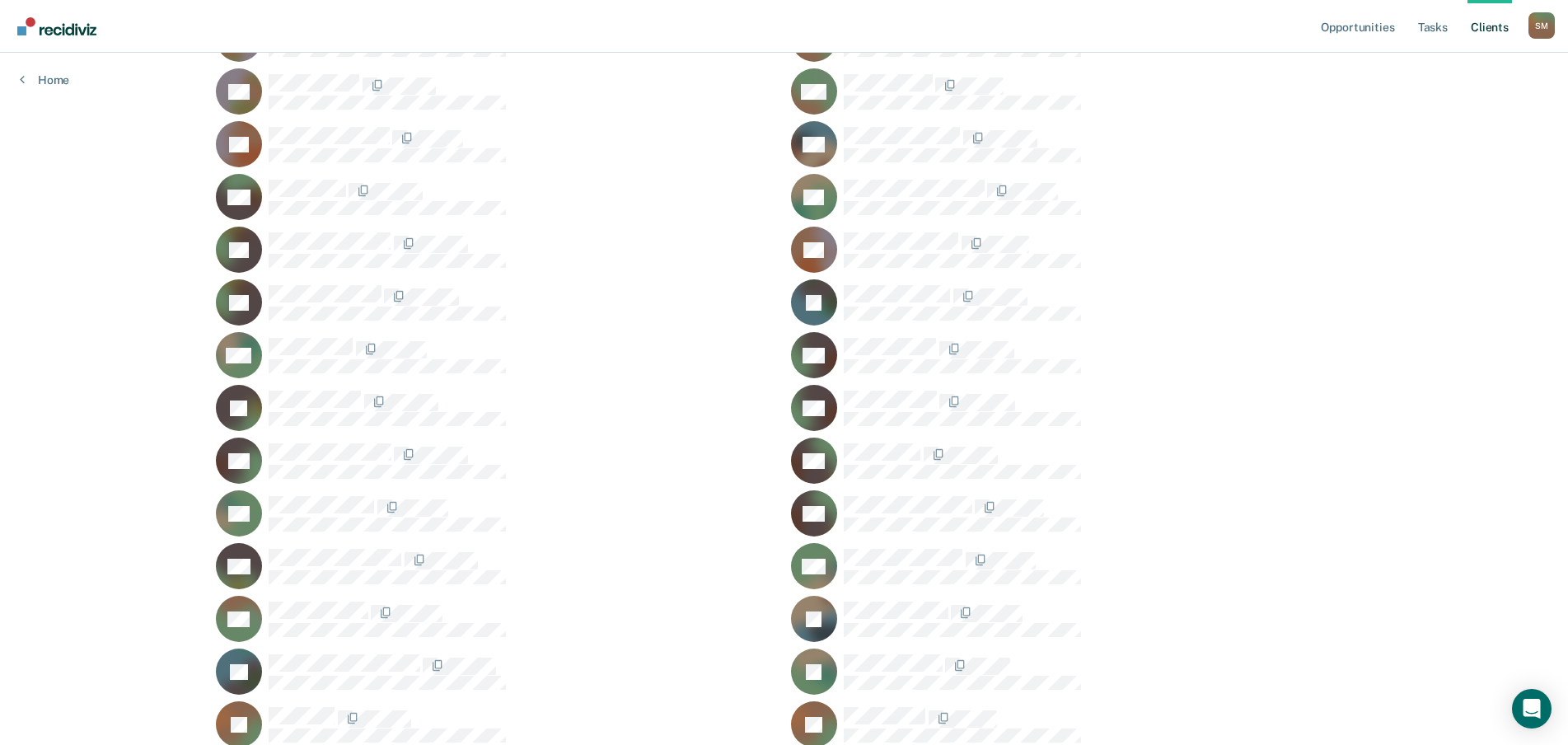
scroll to position [495, 0]
